Goal: Task Accomplishment & Management: Complete application form

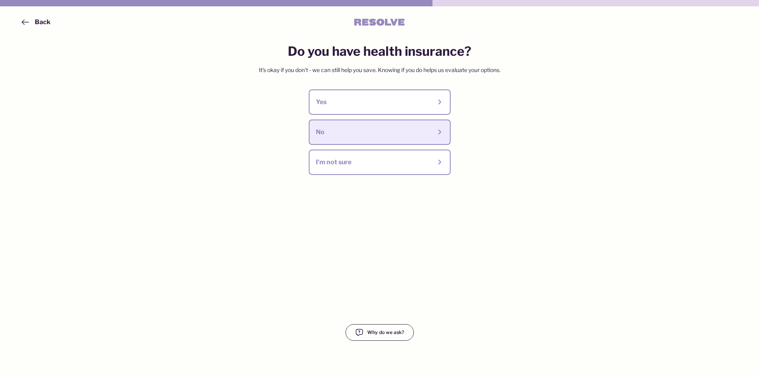
click at [358, 139] on button "No" at bounding box center [380, 131] width 142 height 25
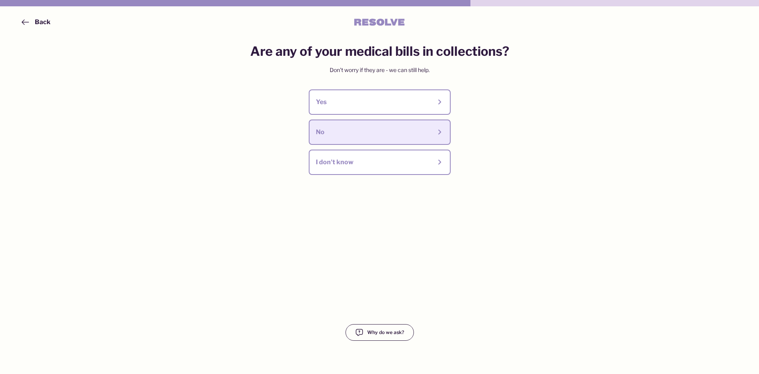
click at [358, 138] on button "No" at bounding box center [380, 131] width 142 height 25
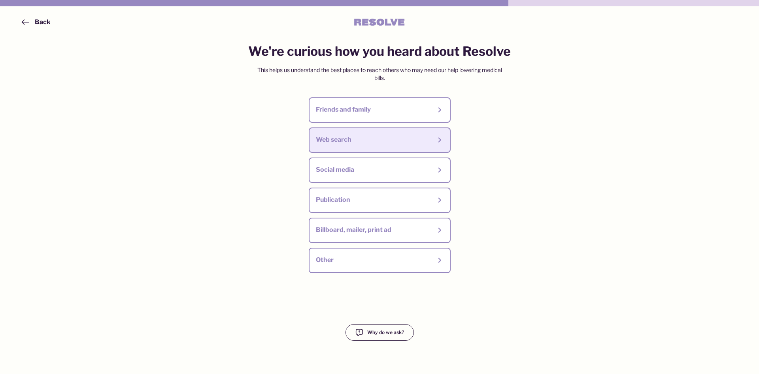
click at [358, 139] on div "Web search" at bounding box center [374, 139] width 116 height 9
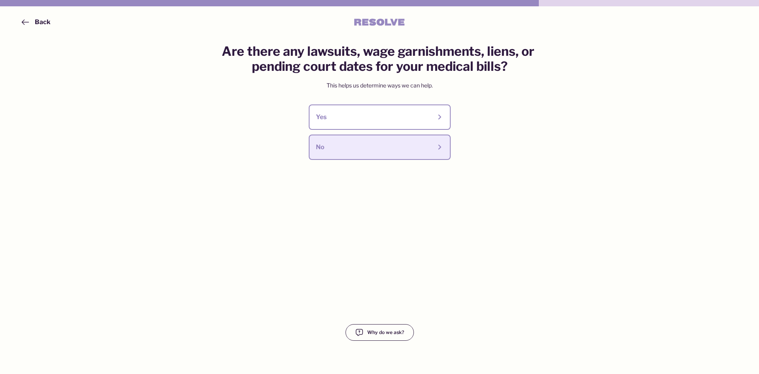
click at [354, 145] on div "No" at bounding box center [374, 147] width 116 height 9
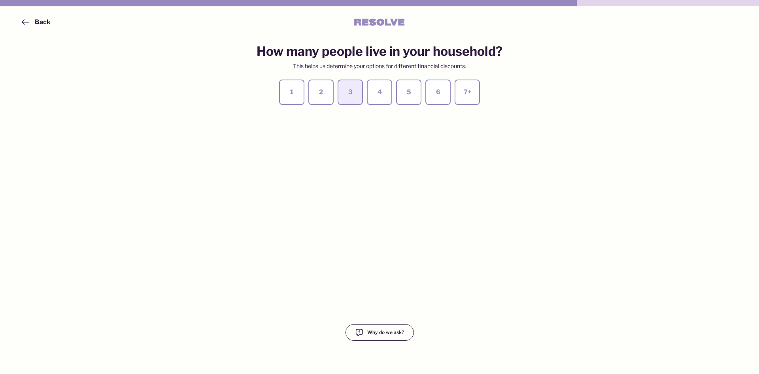
click at [354, 89] on div "3" at bounding box center [350, 92] width 11 height 9
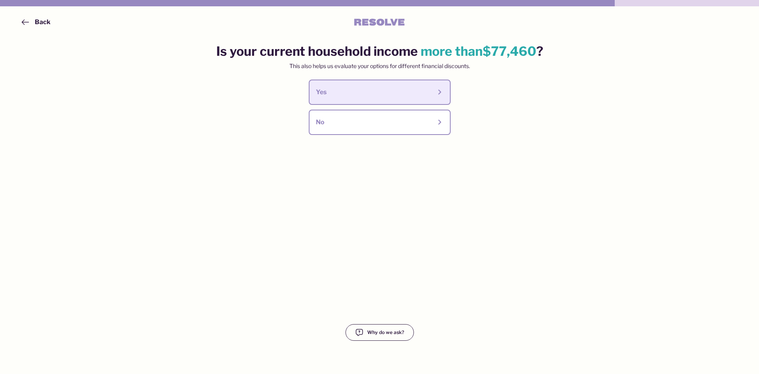
click at [375, 91] on div "Yes" at bounding box center [374, 92] width 116 height 9
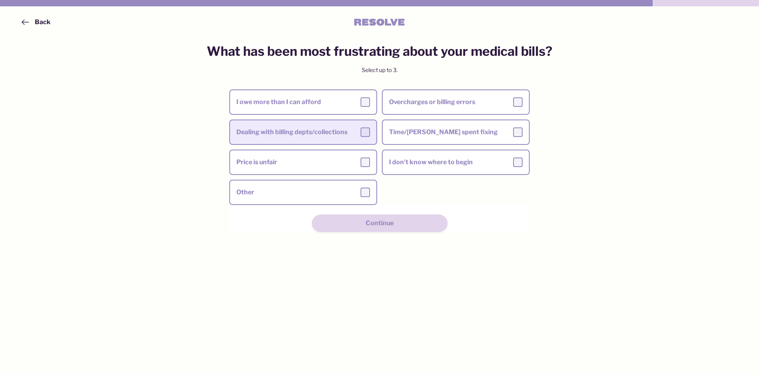
click at [366, 142] on label "Dealing with billing depts/collections" at bounding box center [303, 132] width 146 height 22
click at [0, 0] on input "Dealing with billing depts/collections" at bounding box center [0, 0] width 0 height 0
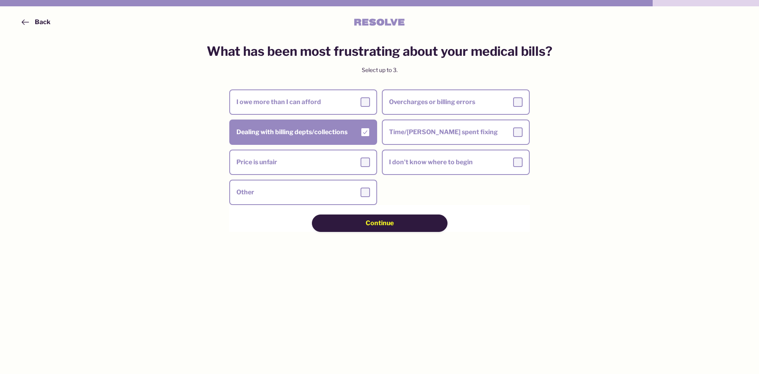
click at [372, 222] on span "Continue" at bounding box center [380, 223] width 28 height 9
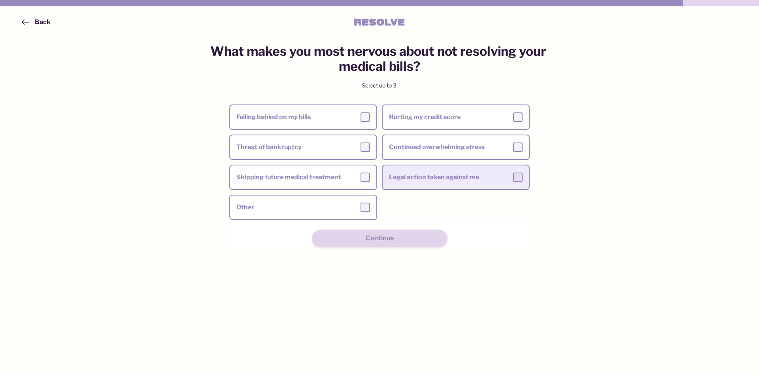
click at [428, 173] on div "Legal action taken against me" at bounding box center [456, 176] width 134 height 9
click at [0, 0] on input "Legal action taken against me" at bounding box center [0, 0] width 0 height 0
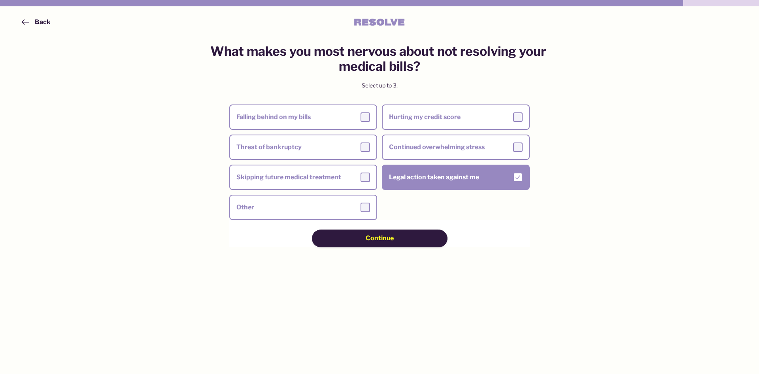
click at [395, 231] on button "Continue" at bounding box center [380, 237] width 136 height 17
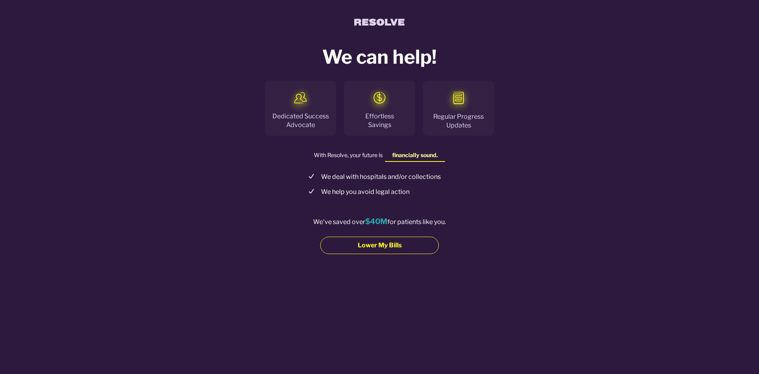
click at [364, 244] on span "Lower My Bills" at bounding box center [380, 245] width 44 height 9
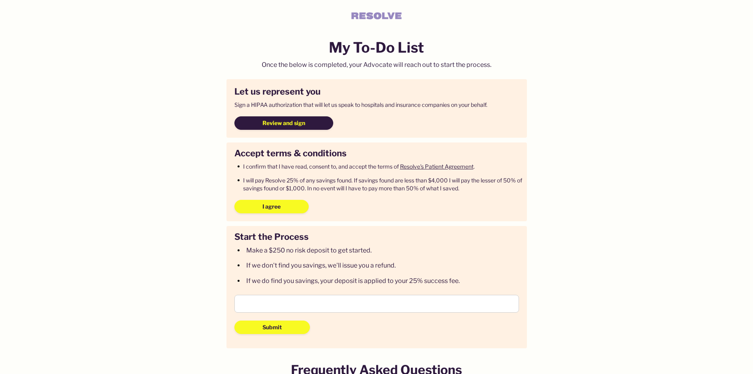
click at [297, 126] on span "Review and sign" at bounding box center [284, 123] width 43 height 8
